Goal: Book appointment/travel/reservation

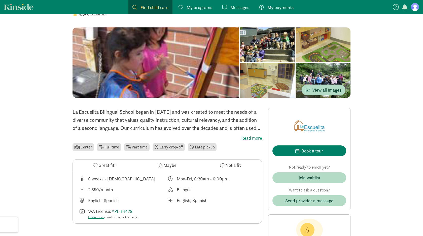
scroll to position [37, 0]
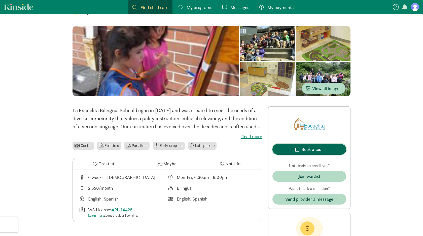
click at [306, 147] on div "Book a tour" at bounding box center [312, 149] width 22 height 7
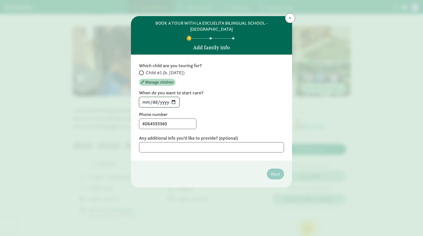
click at [173, 97] on input "[DATE]" at bounding box center [159, 102] width 40 height 10
type input "[DATE]"
click at [143, 70] on span at bounding box center [141, 72] width 5 height 5
click at [142, 71] on input "Child #1 (b. [DATE])" at bounding box center [140, 72] width 3 height 3
radio input "true"
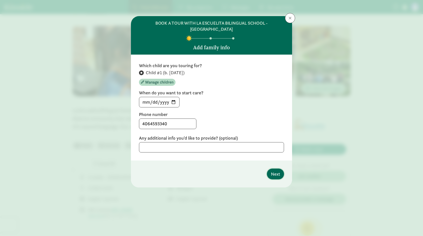
click at [275, 171] on span "Next" at bounding box center [275, 174] width 9 height 7
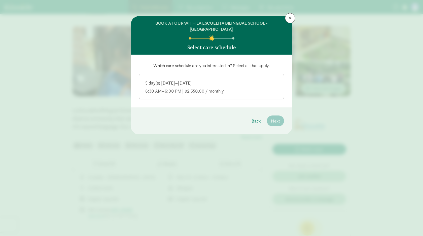
click at [197, 88] on div "6:30 AM–6:00 PM | $2,550.00 / monthly" at bounding box center [211, 91] width 132 height 6
click at [0, 0] on input "5 day(s) [DATE]–[DATE] 6:30 AM–6:00 PM | $2,550.00 / monthly" at bounding box center [0, 0] width 0 height 0
click at [272, 118] on span "Next" at bounding box center [275, 121] width 9 height 7
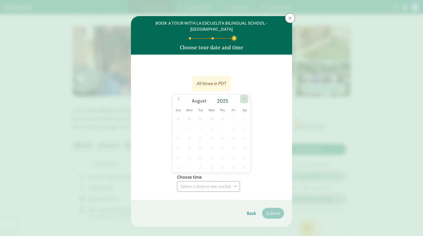
click at [243, 97] on icon at bounding box center [244, 99] width 3 height 4
click at [242, 95] on span at bounding box center [244, 99] width 8 height 9
click at [177, 97] on icon at bounding box center [178, 99] width 3 height 4
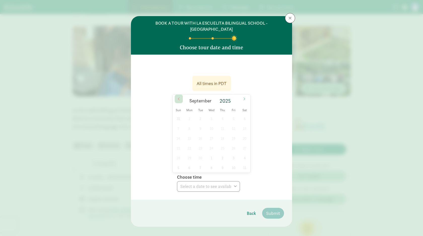
click at [177, 97] on icon at bounding box center [178, 99] width 3 height 4
click at [244, 97] on icon at bounding box center [244, 99] width 3 height 4
click at [222, 133] on span "13" at bounding box center [223, 138] width 10 height 10
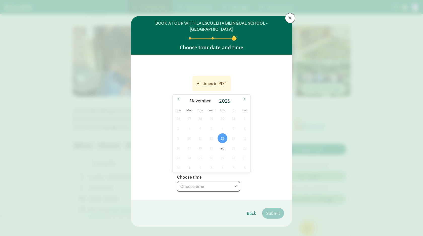
click at [215, 181] on select "Choose time 11:30 AM (virtual tour)" at bounding box center [208, 186] width 63 height 11
select select "[DATE]T11:30:00.000-08:00"
click at [270, 210] on span "Submit" at bounding box center [273, 213] width 14 height 7
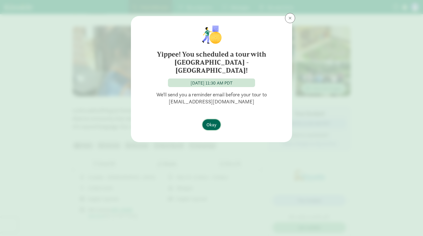
click at [211, 121] on span "Okay" at bounding box center [211, 124] width 10 height 7
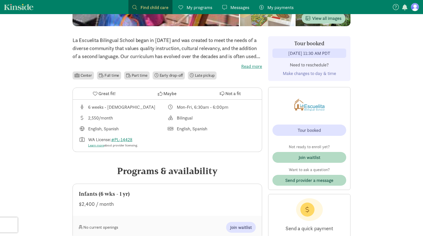
scroll to position [105, 0]
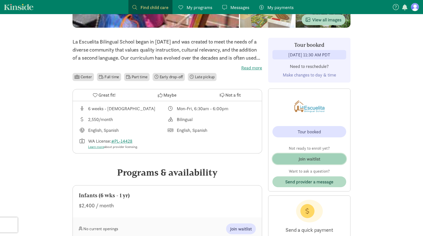
click at [312, 159] on div "Join waitlist" at bounding box center [310, 159] width 22 height 7
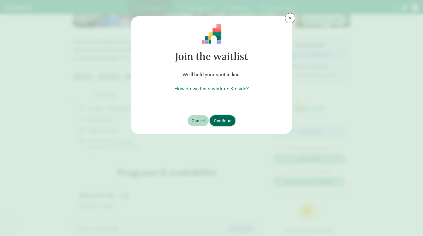
click at [226, 119] on span "Continue" at bounding box center [223, 120] width 18 height 7
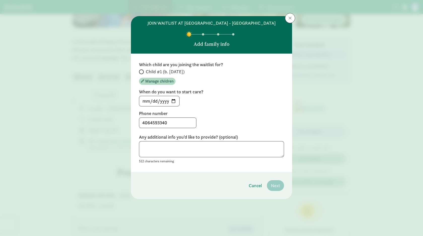
click at [143, 72] on span at bounding box center [141, 71] width 5 height 5
click at [142, 72] on input "Child #1 (b. [DATE])" at bounding box center [140, 71] width 3 height 3
radio input "true"
click at [275, 187] on span "Next" at bounding box center [275, 185] width 9 height 7
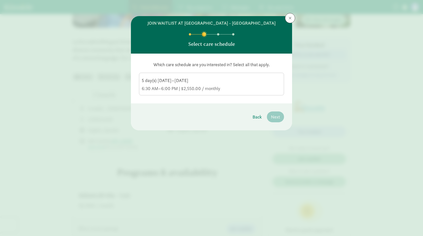
click at [242, 91] on div "6:30 AM–6:00 PM | $2,550.00 / monthly" at bounding box center [211, 89] width 139 height 6
click at [0, 0] on input "5 day(s) [DATE]–[DATE] 6:30 AM–6:00 PM | $2,550.00 / monthly" at bounding box center [0, 0] width 0 height 0
click at [276, 119] on span "Next" at bounding box center [275, 117] width 9 height 7
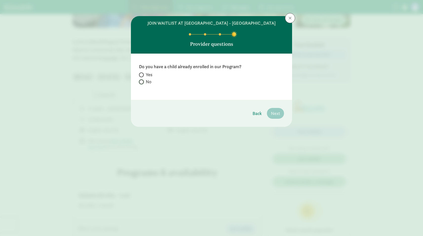
click at [141, 82] on input "No" at bounding box center [140, 81] width 3 height 3
radio input "true"
click at [275, 114] on span "Next" at bounding box center [275, 113] width 9 height 7
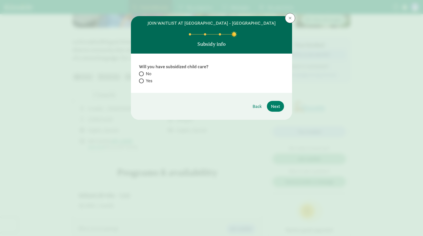
click at [143, 74] on span at bounding box center [141, 74] width 5 height 5
click at [142, 74] on input "No" at bounding box center [140, 73] width 3 height 3
radio input "true"
click at [275, 105] on span "Next" at bounding box center [275, 106] width 9 height 7
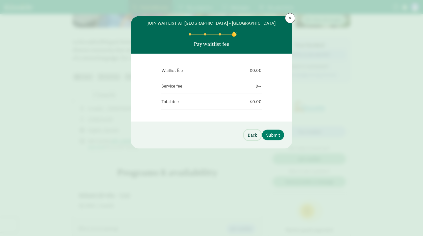
click at [248, 135] on span "Back" at bounding box center [252, 135] width 9 height 7
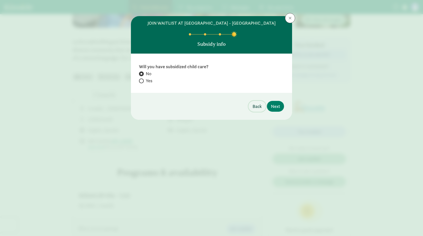
click at [254, 110] on button "Back" at bounding box center [256, 106] width 17 height 11
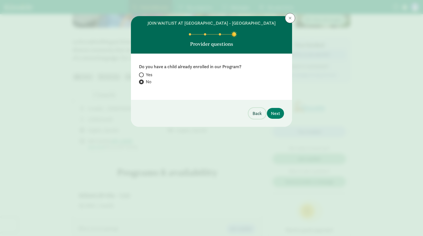
click at [254, 115] on span "Back" at bounding box center [257, 113] width 9 height 7
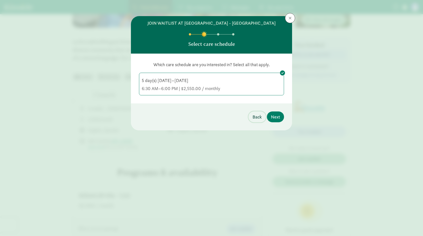
click at [255, 120] on button "Back" at bounding box center [256, 117] width 17 height 11
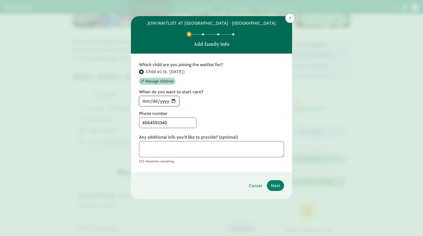
click at [173, 102] on input "[DATE]" at bounding box center [159, 101] width 40 height 10
click at [215, 121] on div "4064593340" at bounding box center [211, 123] width 145 height 11
click at [174, 103] on input "[DATE]" at bounding box center [159, 101] width 40 height 10
type input "[DATE]"
click at [216, 115] on label "Phone number" at bounding box center [211, 114] width 145 height 6
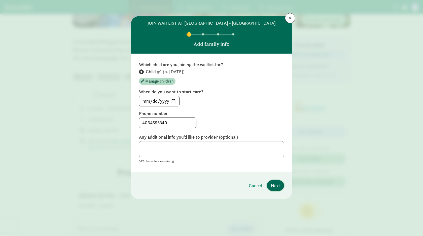
click at [277, 187] on span "Next" at bounding box center [275, 185] width 9 height 7
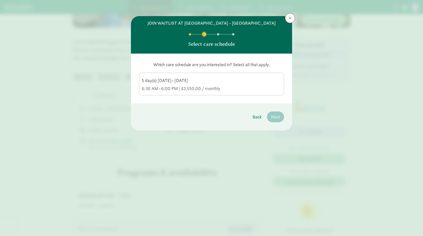
click at [242, 88] on div "6:30 AM–6:00 PM | $2,550.00 / monthly" at bounding box center [211, 89] width 139 height 6
click at [0, 0] on input "5 day(s) [DATE]–[DATE] 6:30 AM–6:00 PM | $2,550.00 / monthly" at bounding box center [0, 0] width 0 height 0
click at [274, 116] on span "Next" at bounding box center [275, 117] width 9 height 7
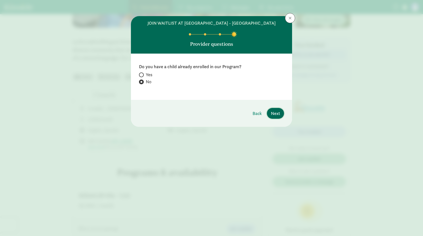
click at [273, 112] on span "Next" at bounding box center [275, 113] width 9 height 7
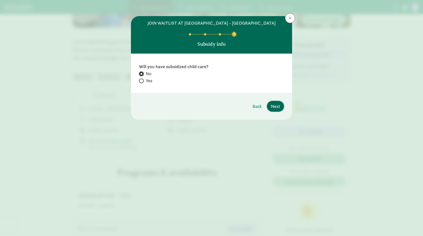
click at [276, 106] on span "Next" at bounding box center [275, 106] width 9 height 7
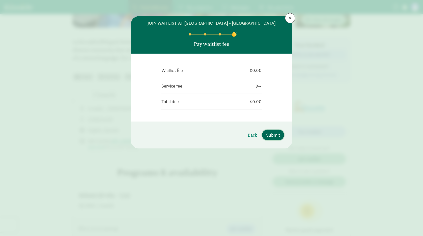
click at [272, 135] on span "Submit" at bounding box center [273, 135] width 14 height 7
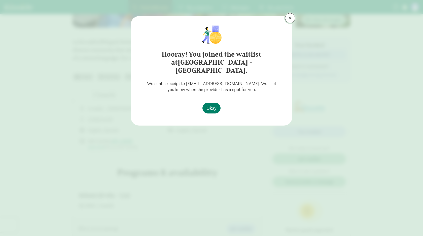
click at [290, 19] on span at bounding box center [290, 18] width 3 height 4
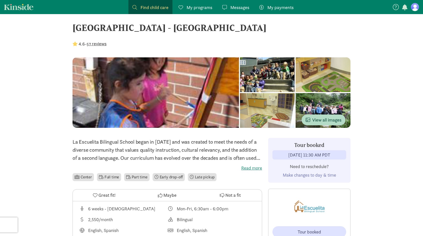
scroll to position [3, 0]
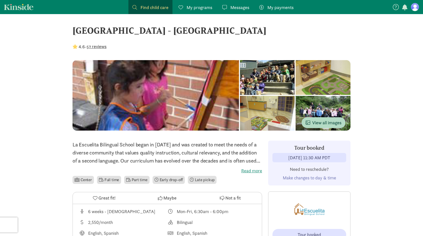
click at [296, 76] on div at bounding box center [323, 77] width 55 height 35
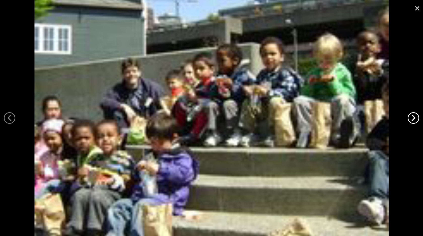
click at [414, 119] on link "›" at bounding box center [414, 118] width 12 height 12
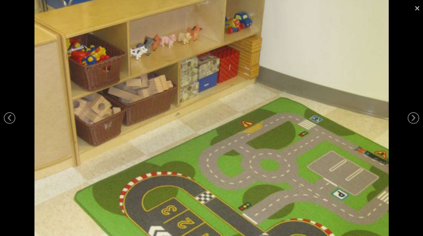
click at [417, 8] on link "×" at bounding box center [417, 7] width 12 height 15
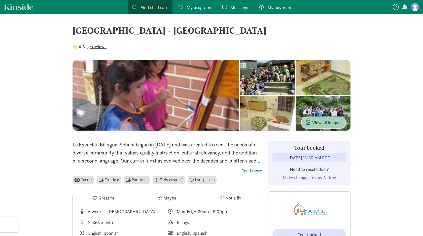
click at [324, 124] on span "View all images" at bounding box center [324, 122] width 36 height 7
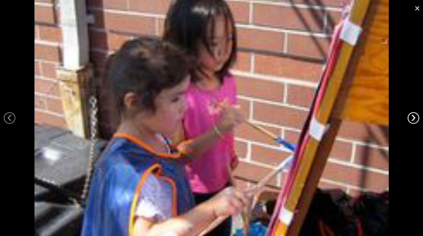
click at [415, 116] on link "›" at bounding box center [414, 118] width 12 height 12
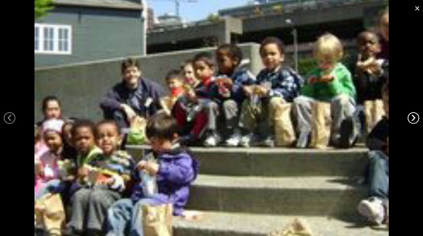
click at [415, 116] on link "›" at bounding box center [414, 118] width 12 height 12
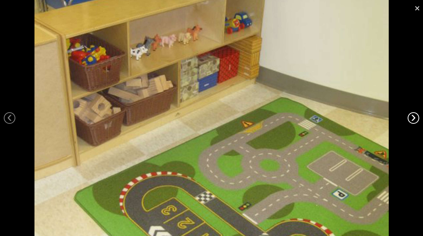
click at [415, 116] on link "›" at bounding box center [414, 118] width 12 height 12
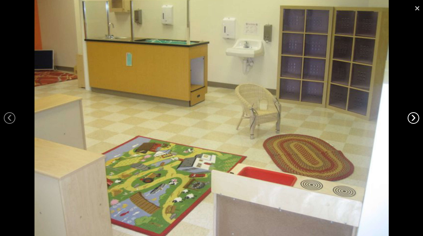
click at [415, 116] on link "›" at bounding box center [414, 118] width 12 height 12
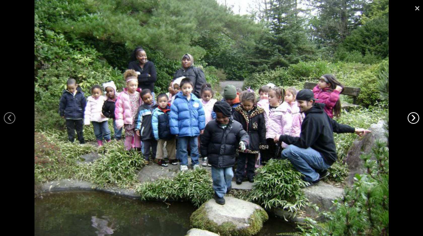
click at [415, 116] on link "›" at bounding box center [414, 118] width 12 height 12
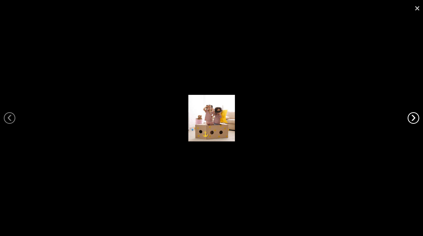
click at [415, 116] on link "›" at bounding box center [414, 118] width 12 height 12
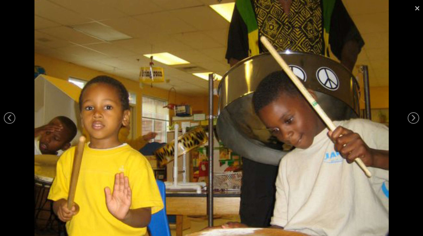
click at [416, 6] on link "×" at bounding box center [417, 7] width 12 height 15
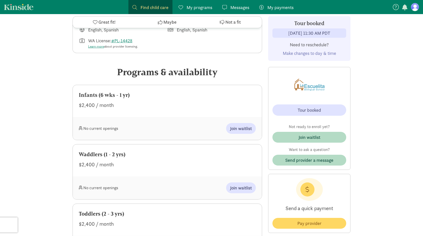
scroll to position [204, 0]
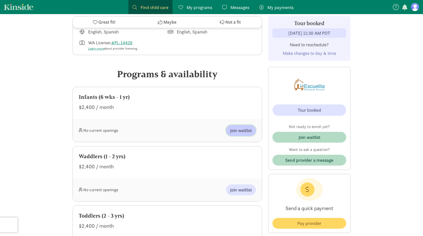
click at [240, 132] on span "Join waitlist" at bounding box center [241, 130] width 22 height 7
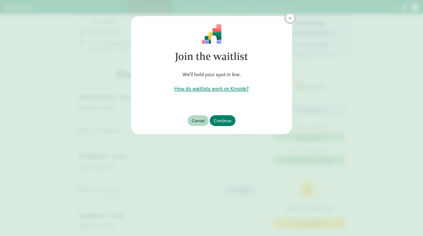
click at [291, 18] on span at bounding box center [290, 18] width 3 height 4
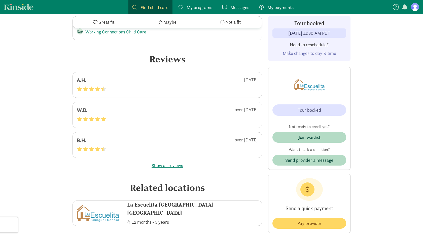
scroll to position [1050, 0]
click at [177, 163] on button "Show all reviews" at bounding box center [167, 166] width 31 height 7
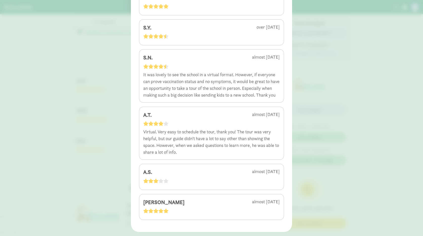
scroll to position [2064, 0]
click at [350, 161] on div "4.6 - 57 reviews A.H. [DATE] W.D. over [DATE] B.H. over [DATE] T.O. over [DATE]…" at bounding box center [211, 118] width 423 height 236
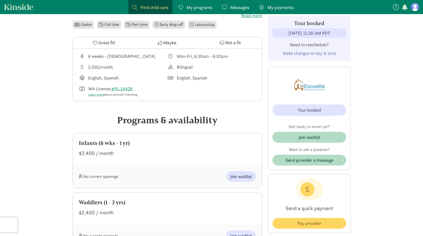
scroll to position [0, 0]
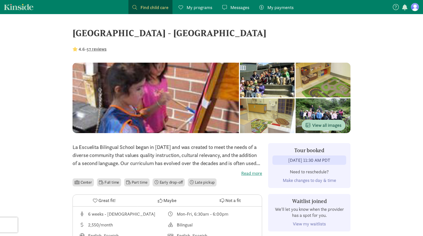
click at [296, 90] on div at bounding box center [323, 80] width 55 height 35
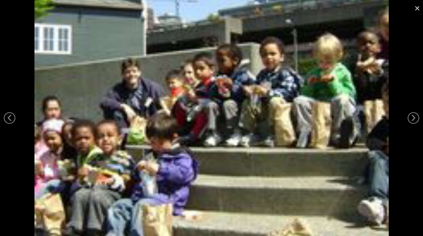
click at [416, 8] on link "×" at bounding box center [417, 7] width 12 height 15
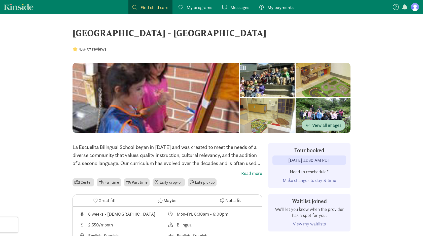
click at [26, 9] on link "Kinside" at bounding box center [18, 7] width 29 height 6
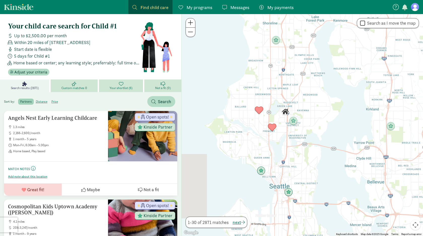
drag, startPoint x: 273, startPoint y: 111, endPoint x: 328, endPoint y: 106, distance: 55.4
click at [328, 106] on div at bounding box center [302, 125] width 241 height 222
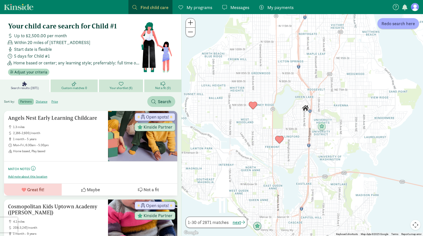
drag, startPoint x: 256, startPoint y: 112, endPoint x: 272, endPoint y: 106, distance: 17.3
click at [272, 106] on div at bounding box center [302, 125] width 241 height 222
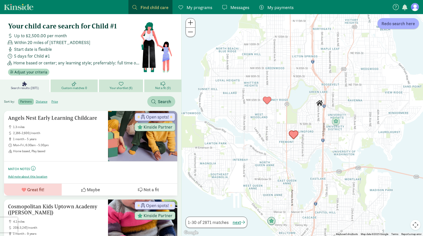
click at [293, 135] on img "Click to see details" at bounding box center [294, 135] width 10 height 10
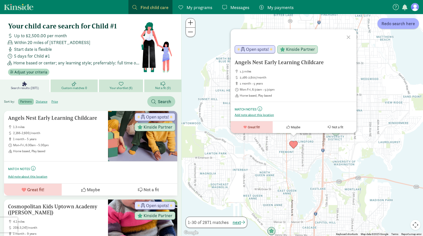
click at [350, 38] on div at bounding box center [349, 36] width 15 height 15
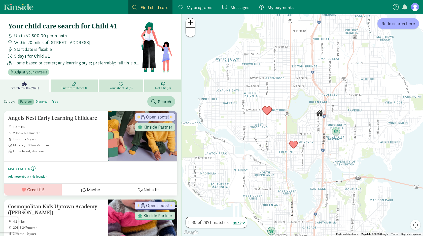
click at [266, 111] on img "Click to see details" at bounding box center [267, 111] width 10 height 10
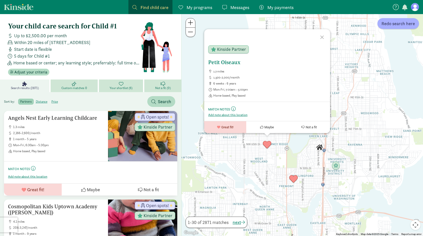
click at [228, 63] on h5 "Petit Oiseaux" at bounding box center [267, 62] width 118 height 6
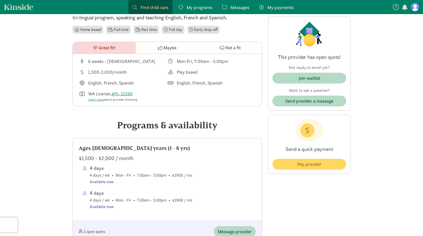
scroll to position [155, 0]
